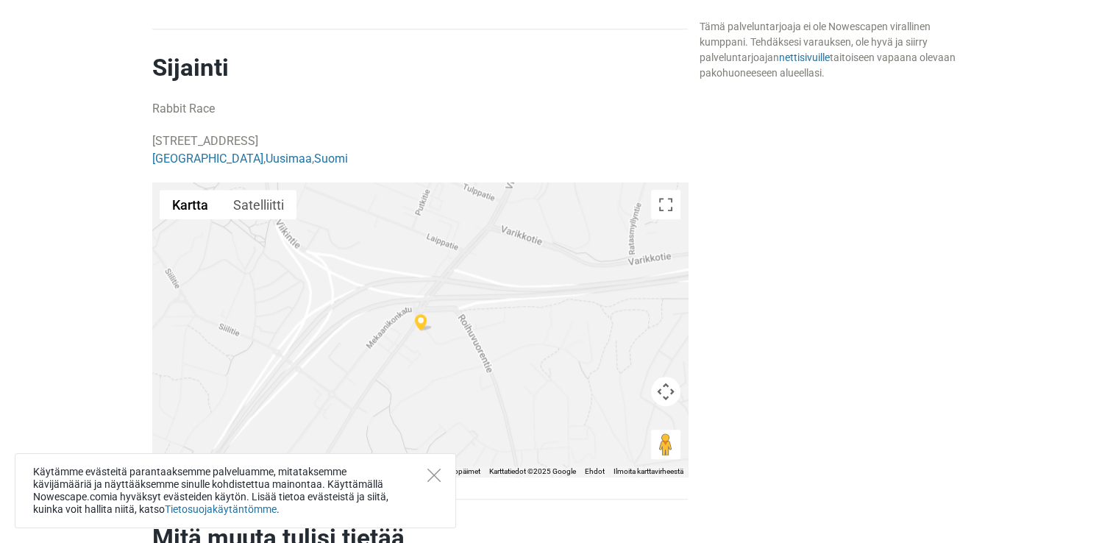
scroll to position [1474, 0]
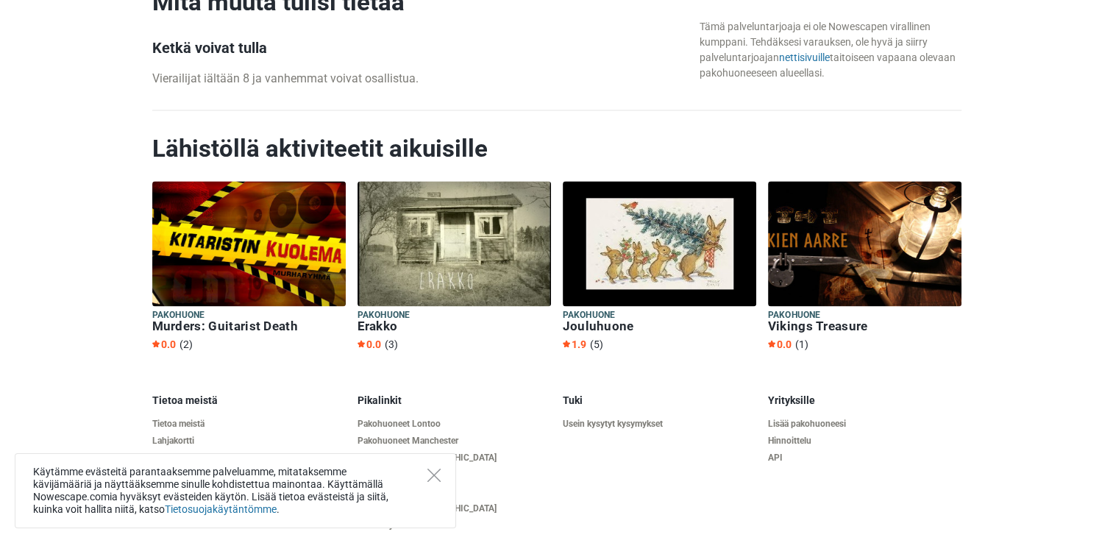
scroll to position [2074, 0]
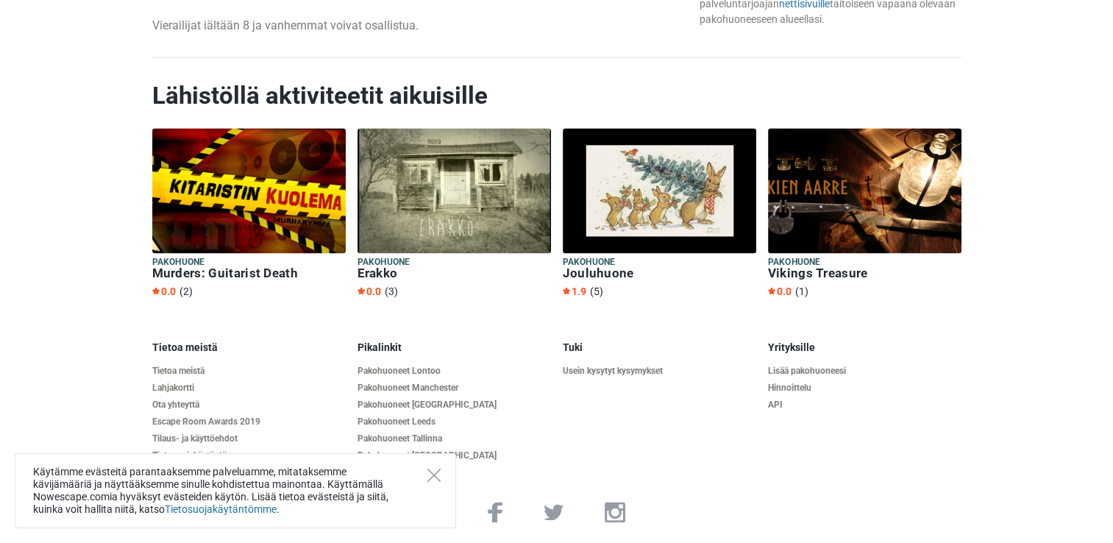
click at [688, 219] on img at bounding box center [659, 190] width 193 height 125
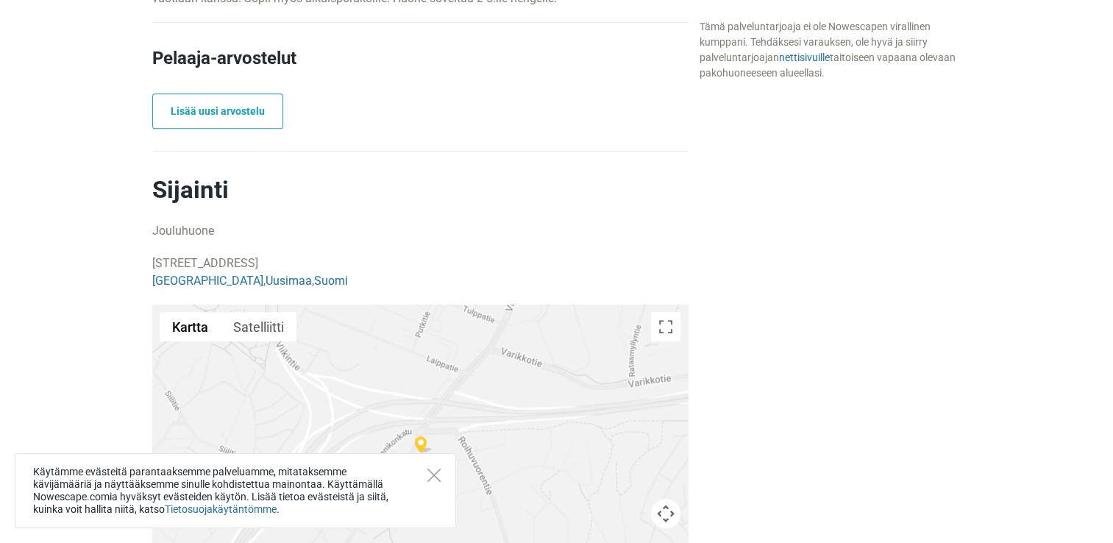
scroll to position [882, 0]
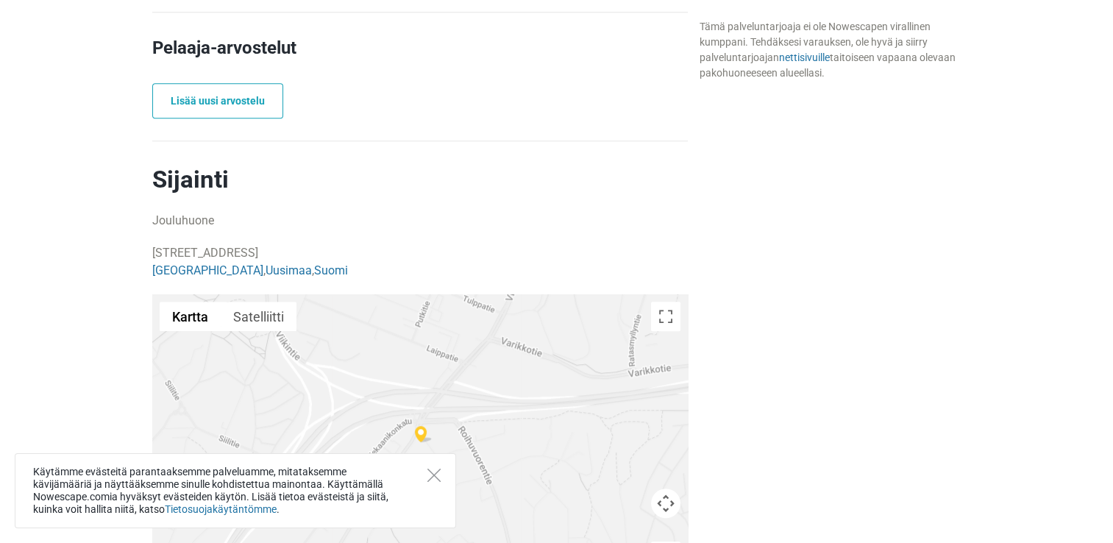
drag, startPoint x: 1115, startPoint y: 529, endPoint x: 732, endPoint y: 421, distance: 397.2
click at [732, 421] on div "Vapaat ajat ja hinnoittelu Tämä palveluntarjoaja ei ole Nowescapen virallinen k…" at bounding box center [830, 177] width 274 height 1180
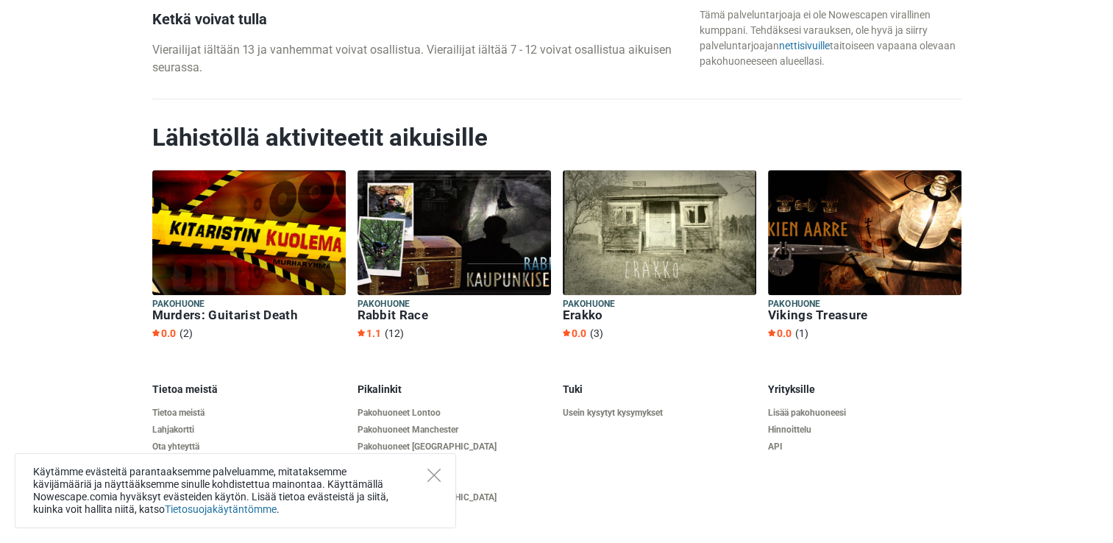
scroll to position [1600, 0]
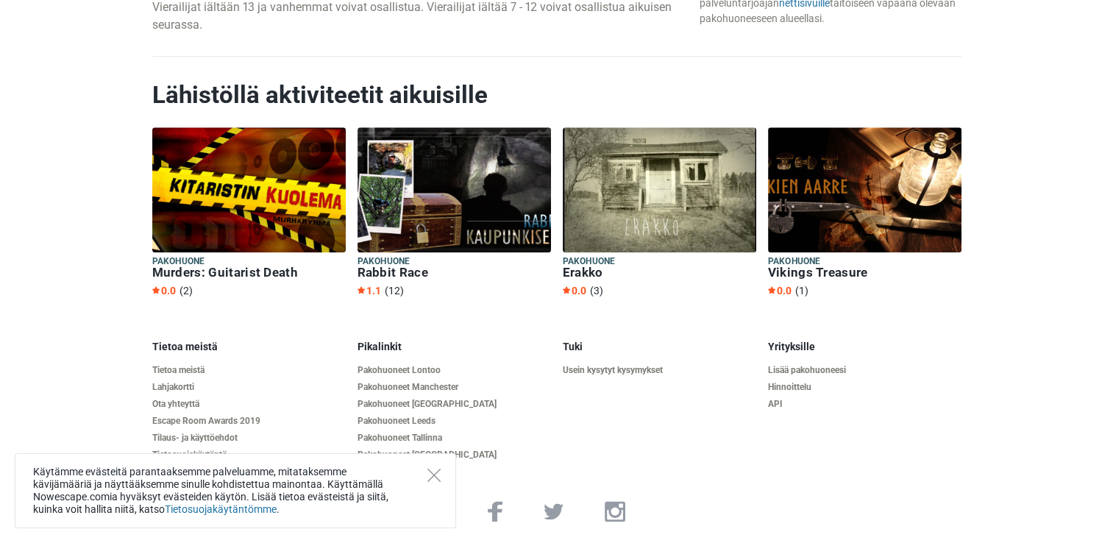
click at [416, 181] on img at bounding box center [453, 189] width 193 height 125
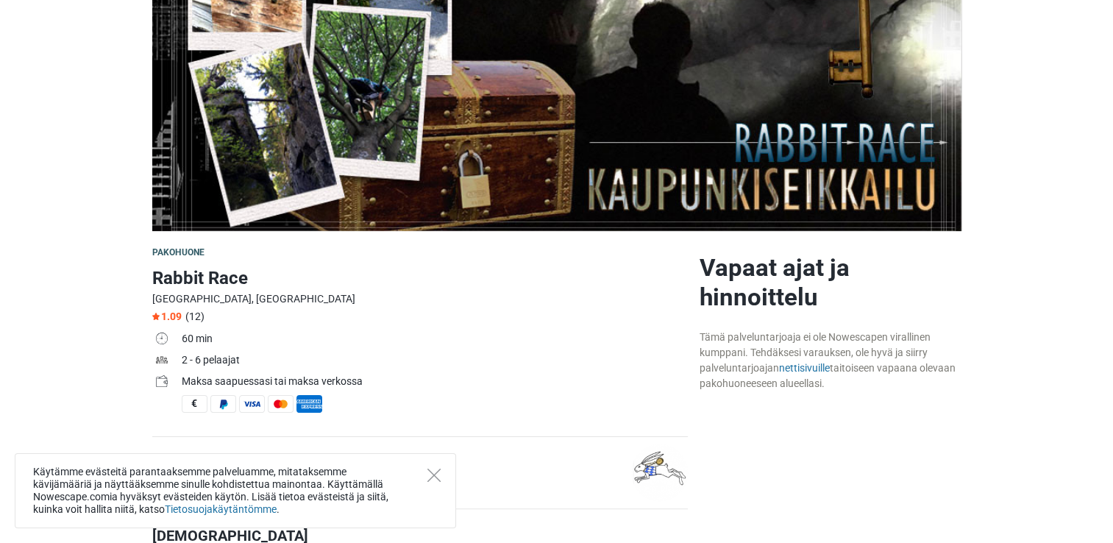
scroll to position [235, 0]
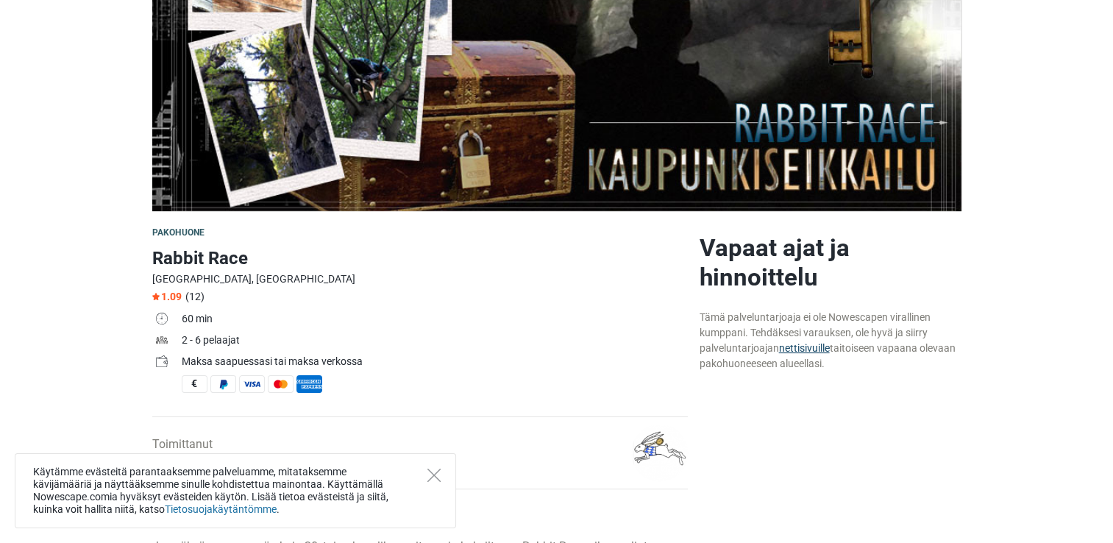
click at [807, 347] on link "nettisivuille" at bounding box center [804, 348] width 51 height 12
